Goal: Find specific page/section: Find specific page/section

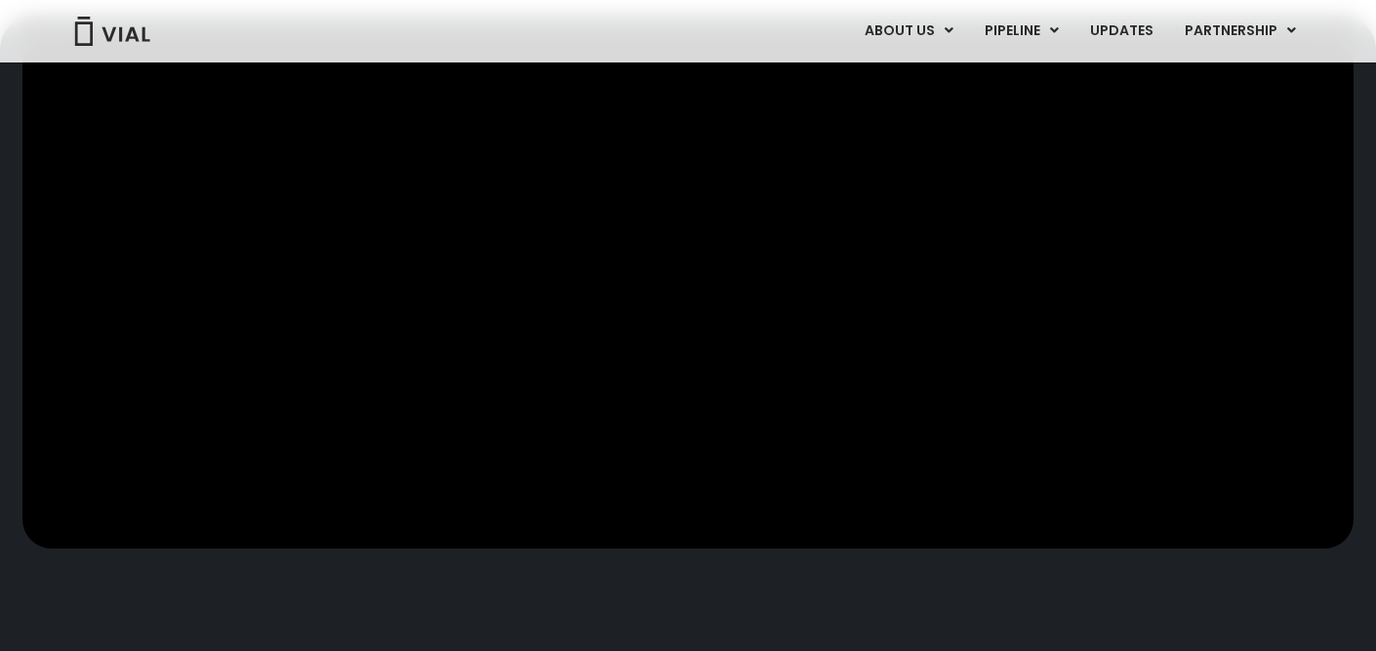
scroll to position [994, 0]
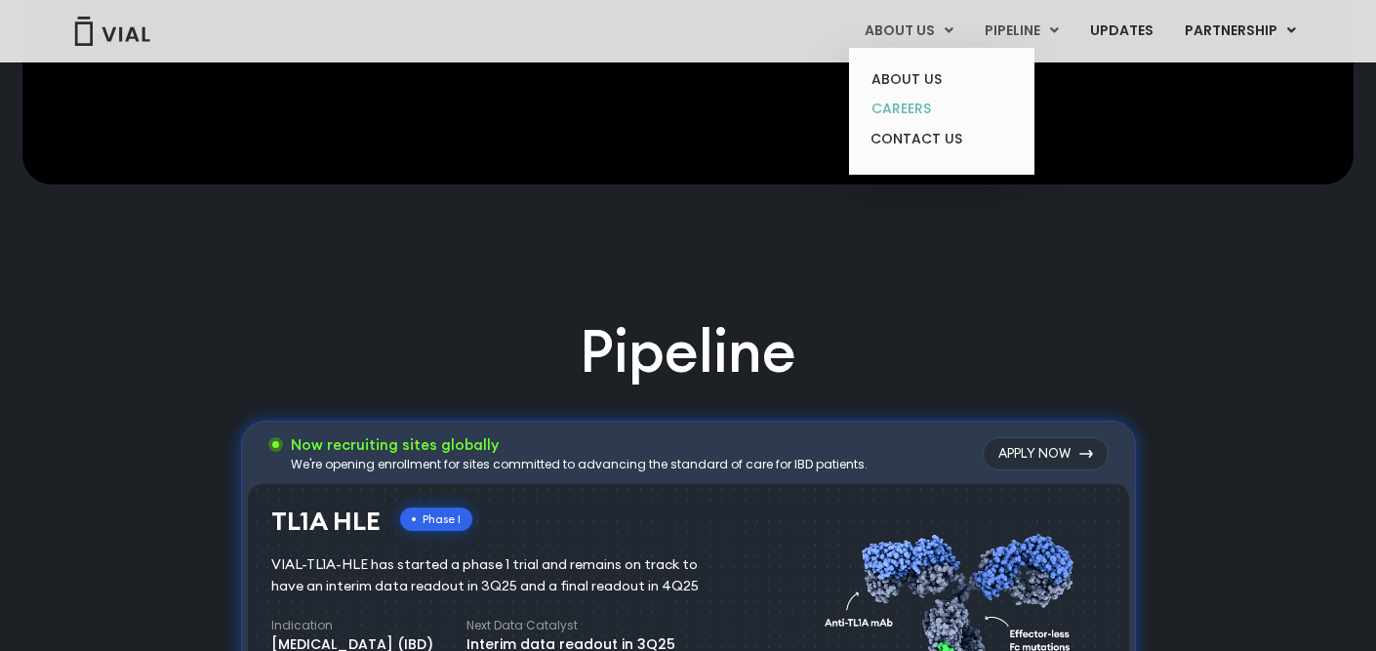
click at [924, 105] on link "CAREERS" at bounding box center [941, 109] width 171 height 30
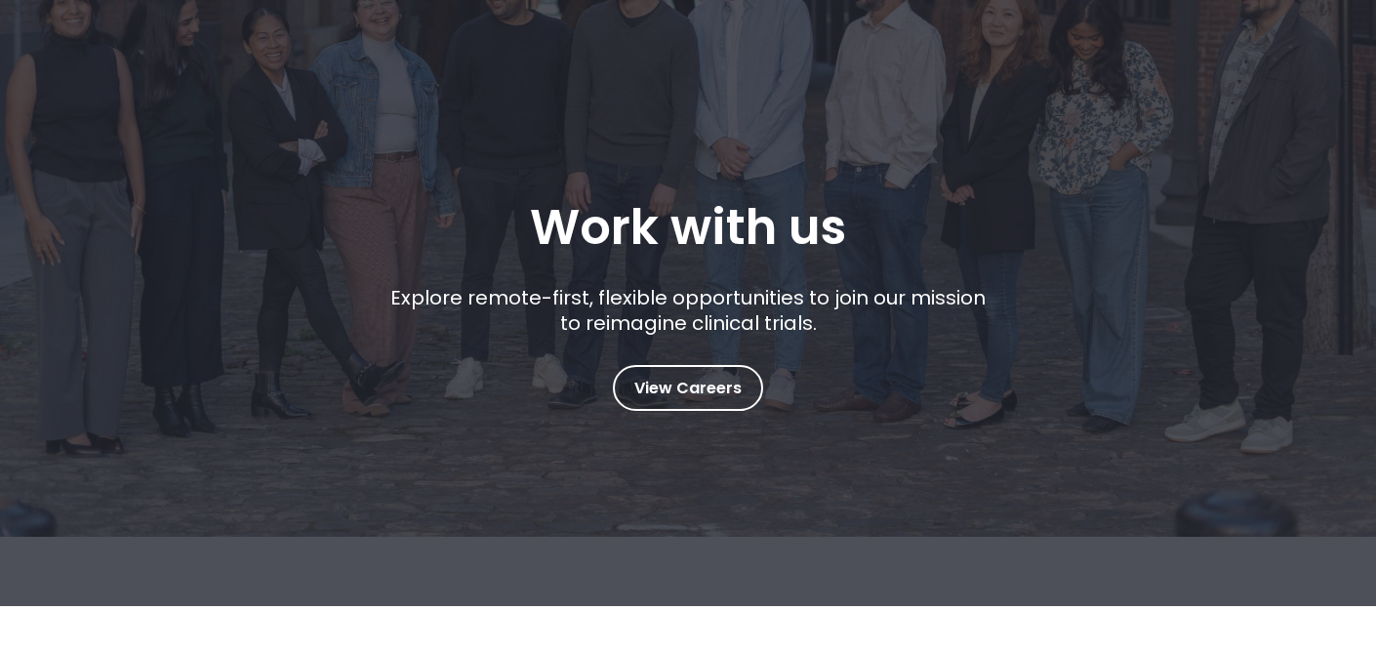
scroll to position [114, 0]
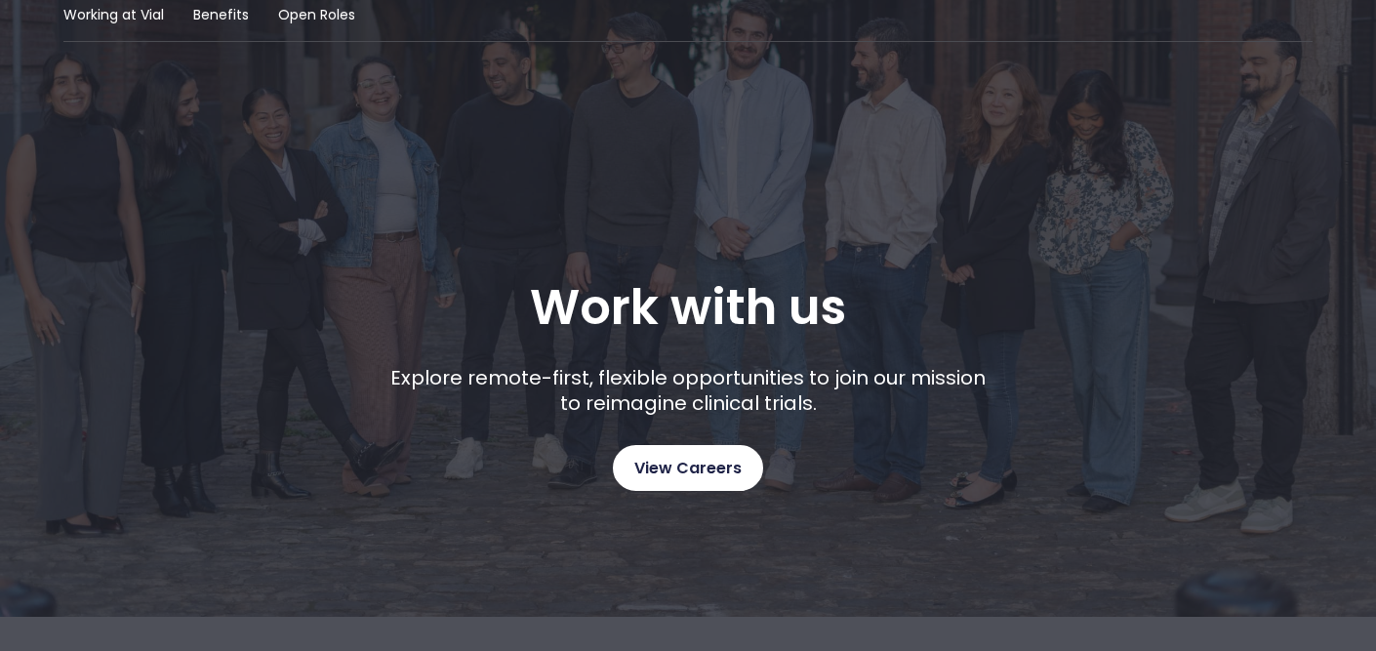
click at [660, 462] on span "View Careers" at bounding box center [687, 468] width 107 height 25
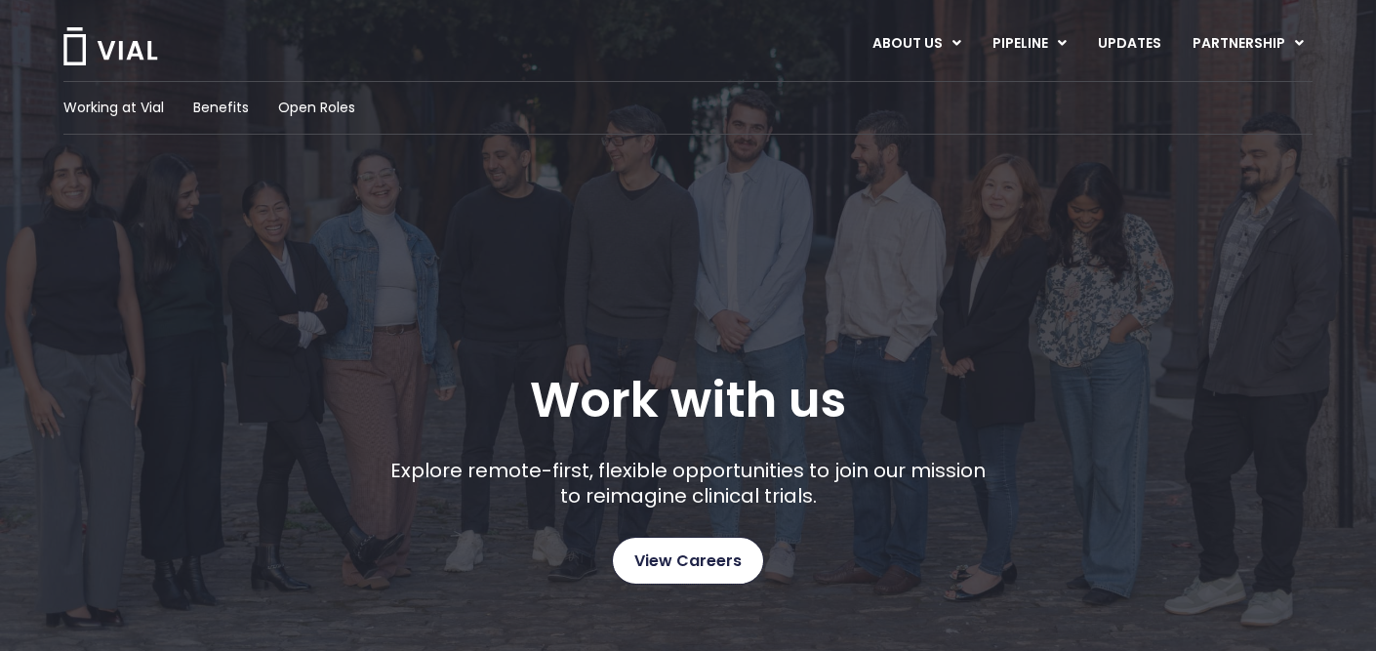
scroll to position [0, 0]
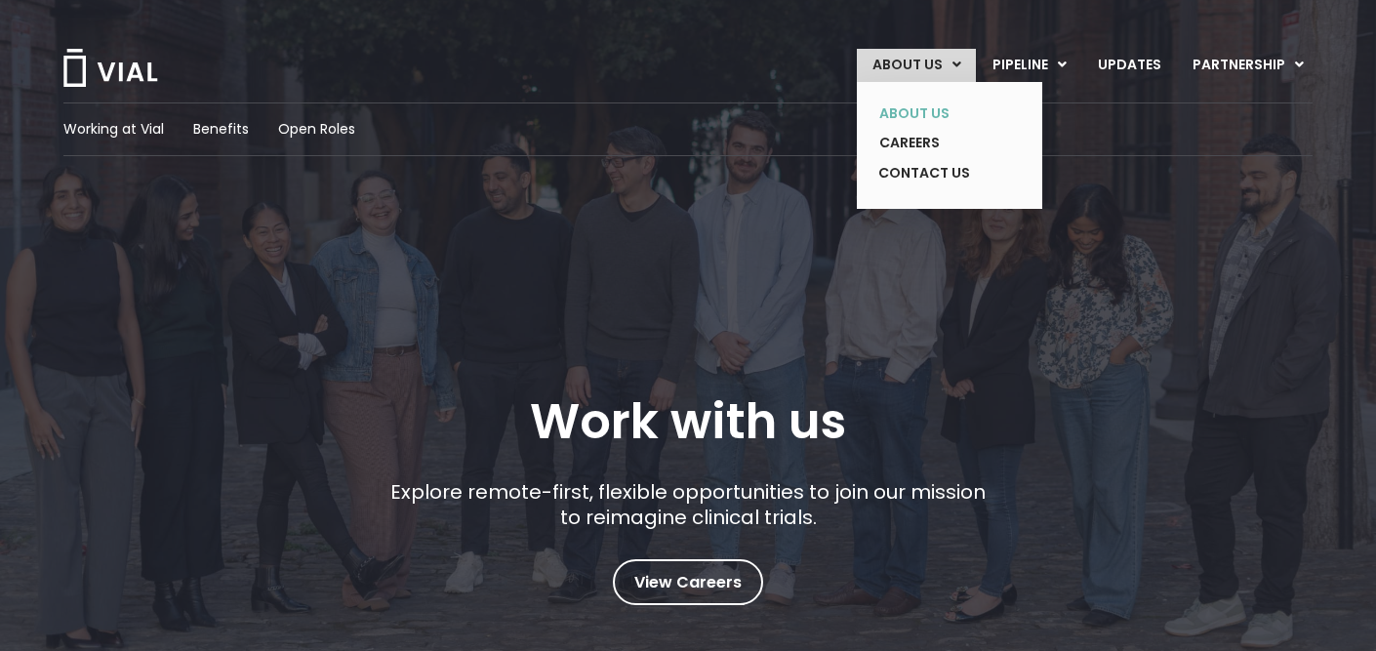
click at [941, 111] on link "ABOUT US" at bounding box center [935, 114] width 142 height 30
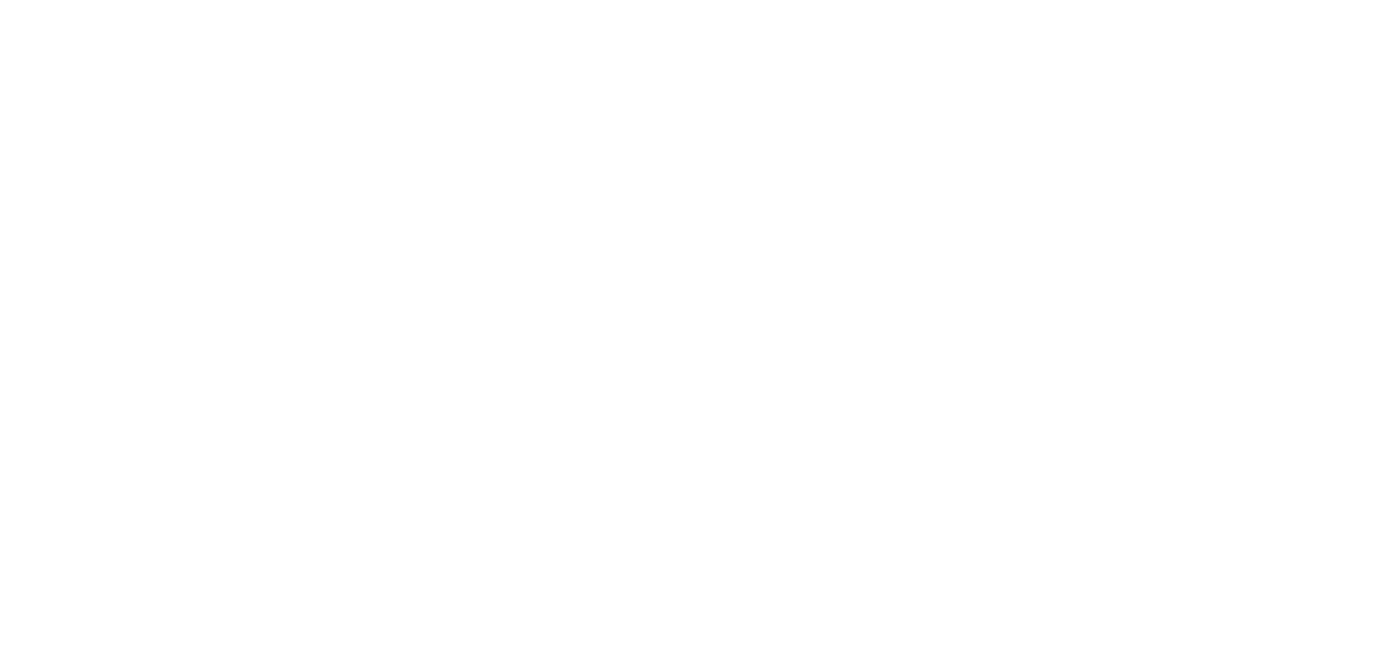
scroll to position [2984, 0]
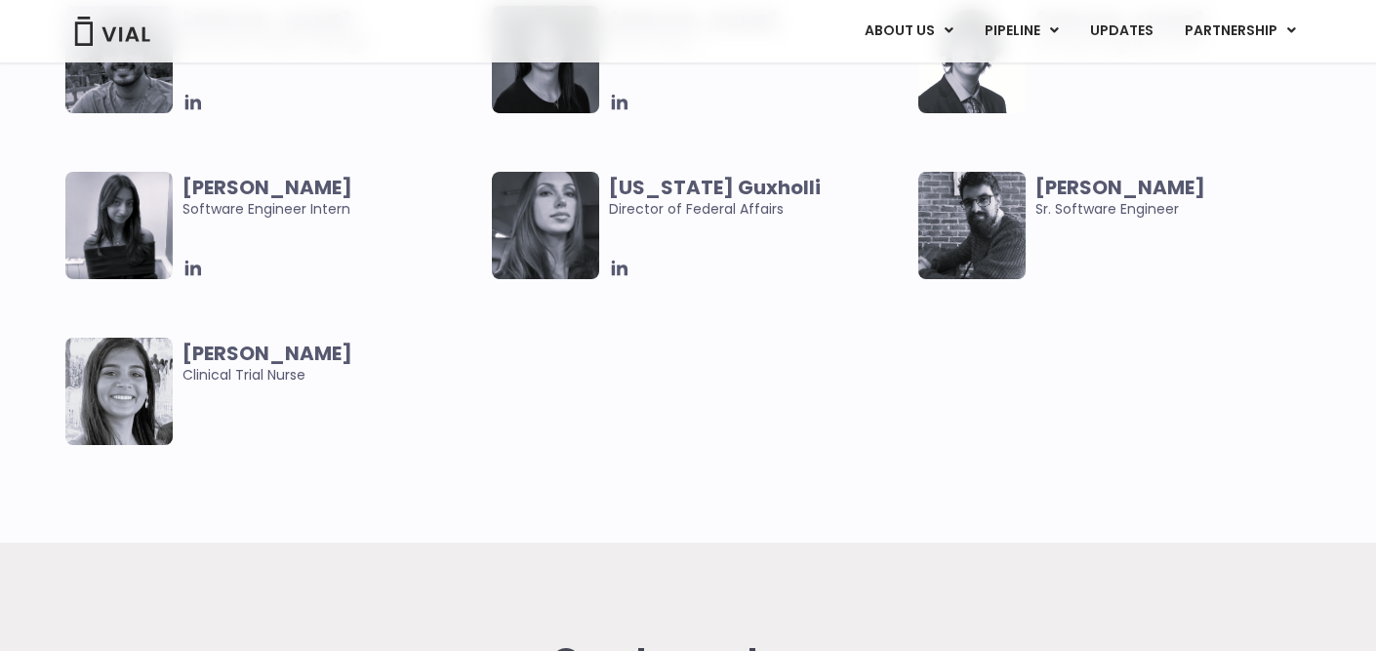
scroll to position [5233, 0]
